Goal: Find specific page/section: Find specific page/section

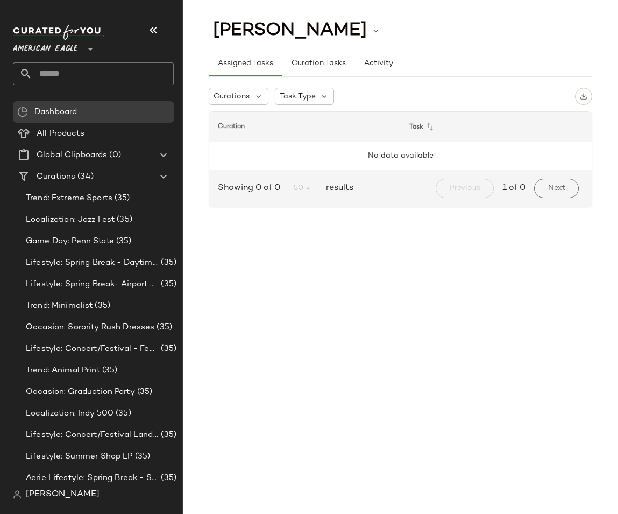
click at [292, 264] on div "[PERSON_NAME] Assigned Tasks Curation Tasks Activity Curations Task Type Curati…" at bounding box center [400, 265] width 435 height 496
click at [378, 17] on div "[PERSON_NAME]" at bounding box center [400, 30] width 383 height 27
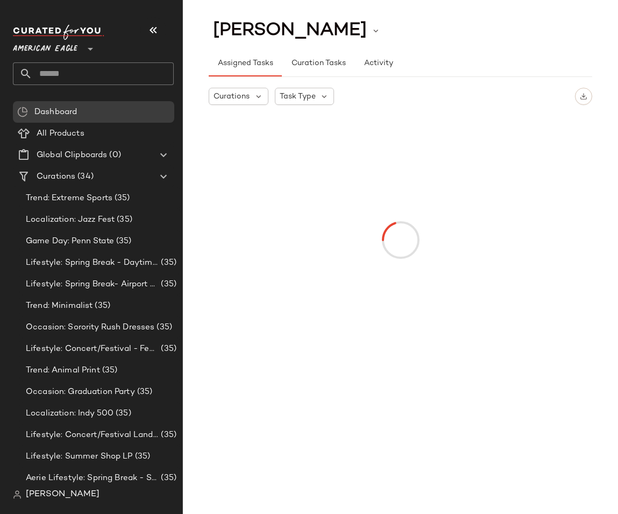
click at [445, 217] on div at bounding box center [400, 239] width 379 height 253
